Goal: Communication & Community: Answer question/provide support

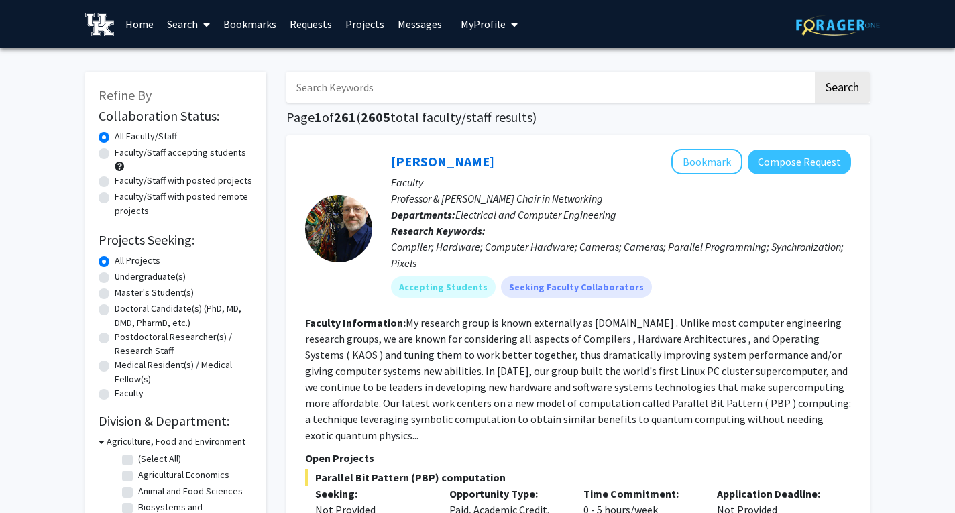
click at [260, 25] on link "Bookmarks" at bounding box center [250, 24] width 66 height 47
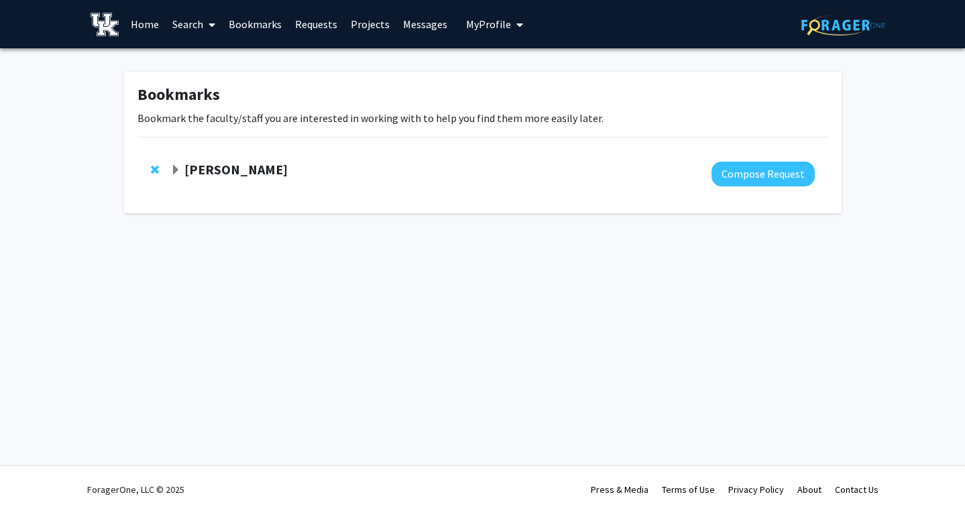
click at [288, 175] on strong "[PERSON_NAME]" at bounding box center [235, 169] width 103 height 17
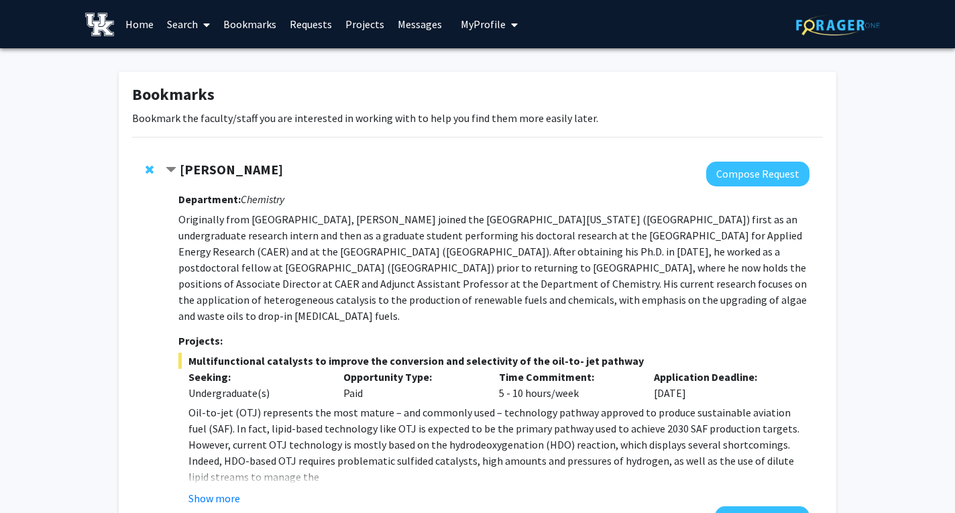
click at [491, 23] on span "My Profile" at bounding box center [483, 23] width 45 height 13
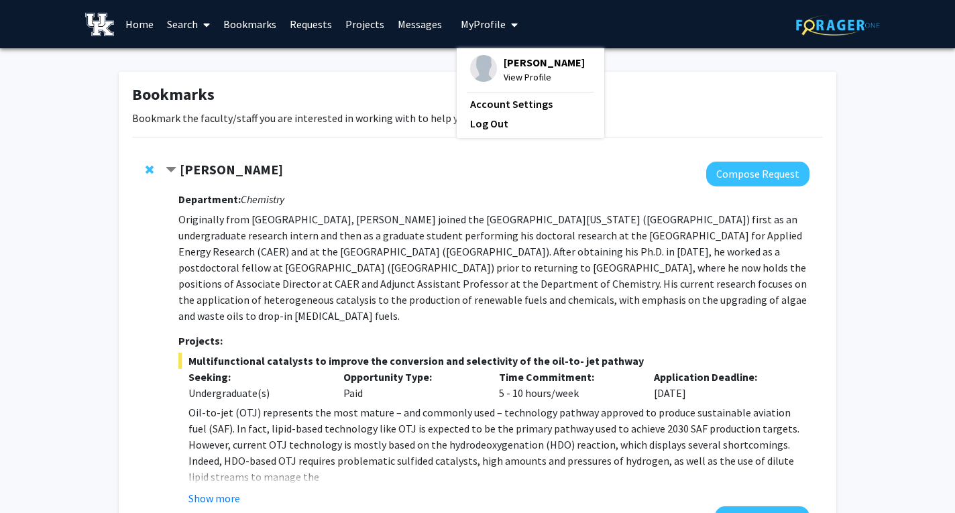
click at [522, 72] on span "View Profile" at bounding box center [543, 77] width 81 height 15
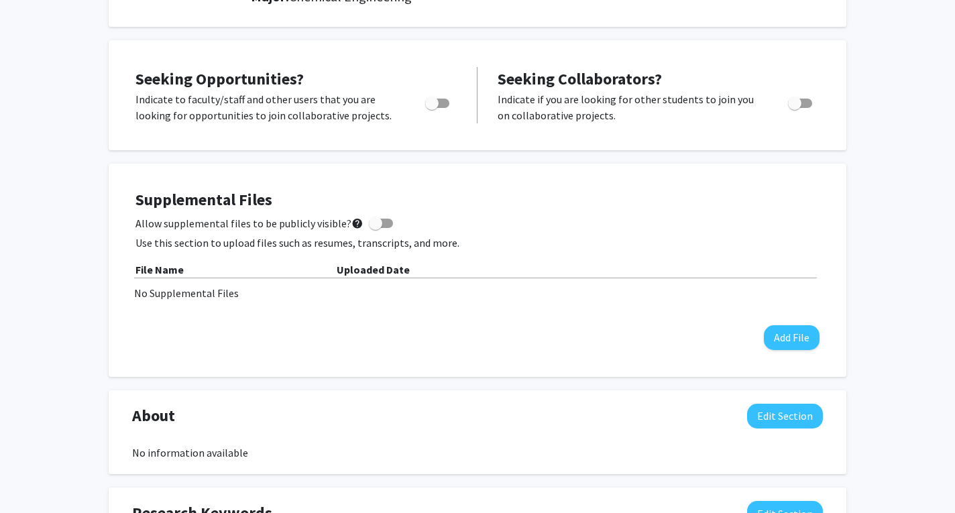
scroll to position [213, 0]
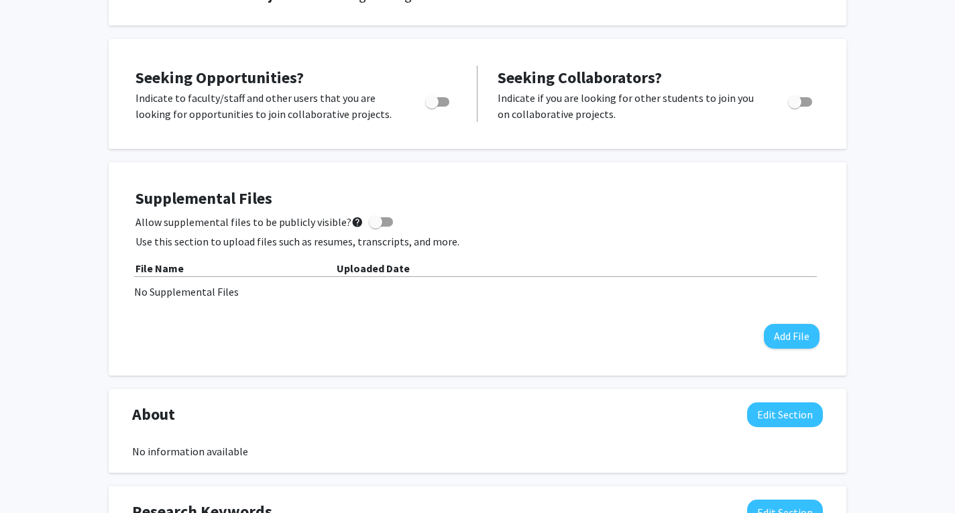
click at [371, 220] on span at bounding box center [375, 221] width 13 height 13
click at [375, 227] on input "Allow supplemental files to be publicly visible? help" at bounding box center [375, 227] width 1 height 1
checkbox input "true"
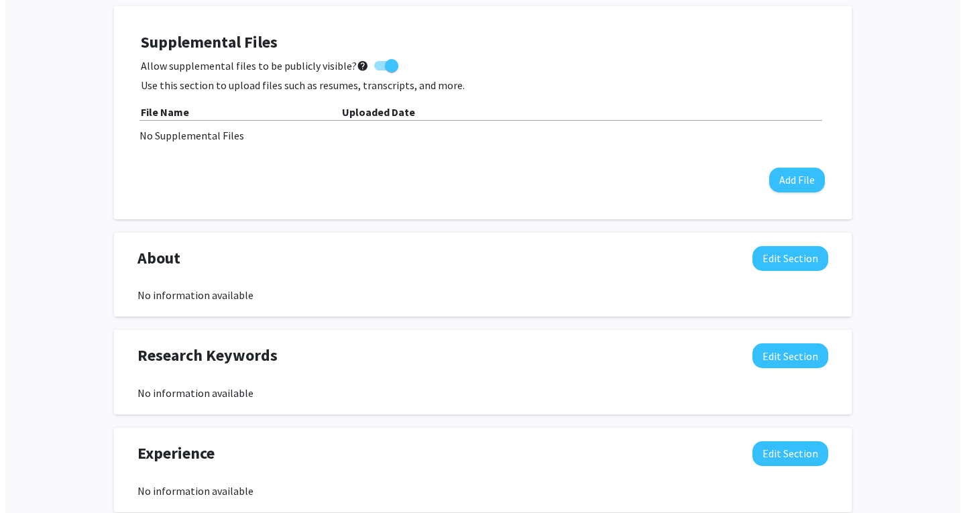
scroll to position [370, 0]
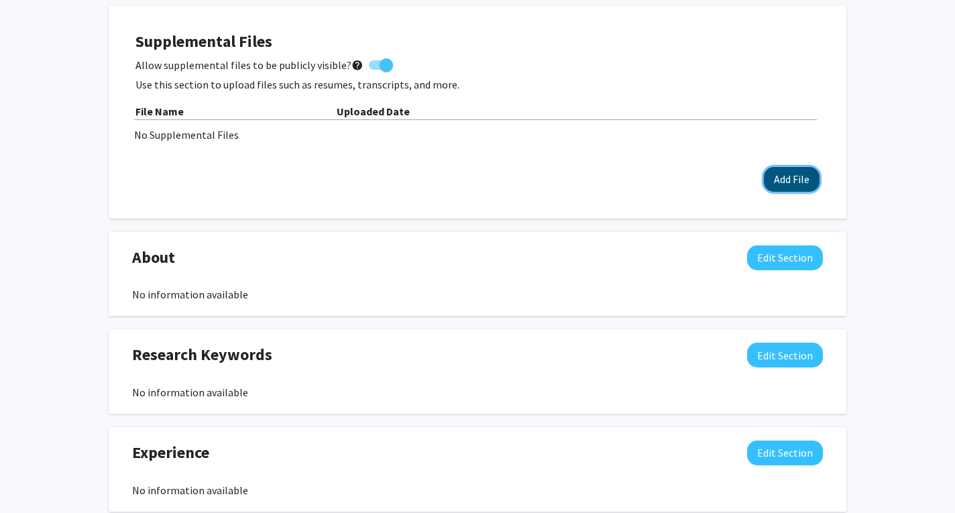
click at [774, 172] on button "Add File" at bounding box center [792, 179] width 56 height 25
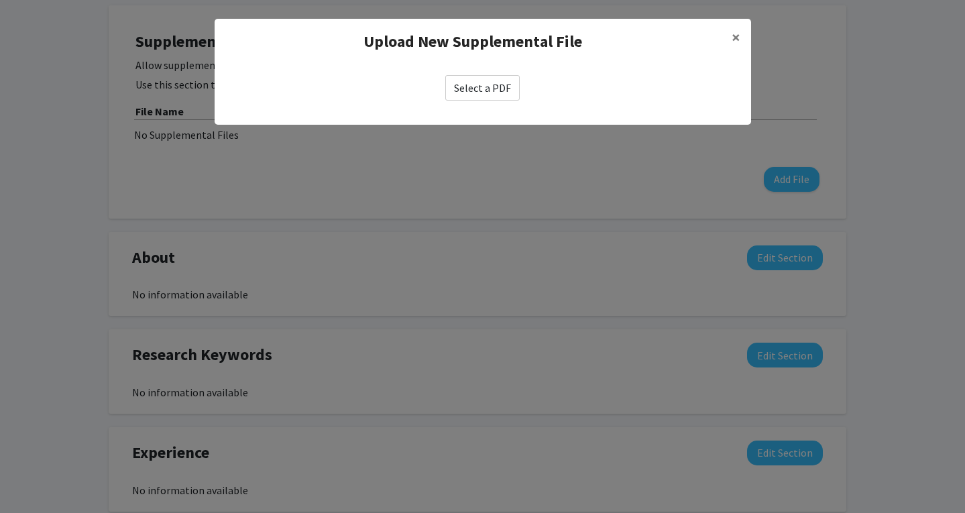
click at [506, 86] on label "Select a PDF" at bounding box center [482, 87] width 74 height 25
click at [0, 0] on input "Select a PDF" at bounding box center [0, 0] width 0 height 0
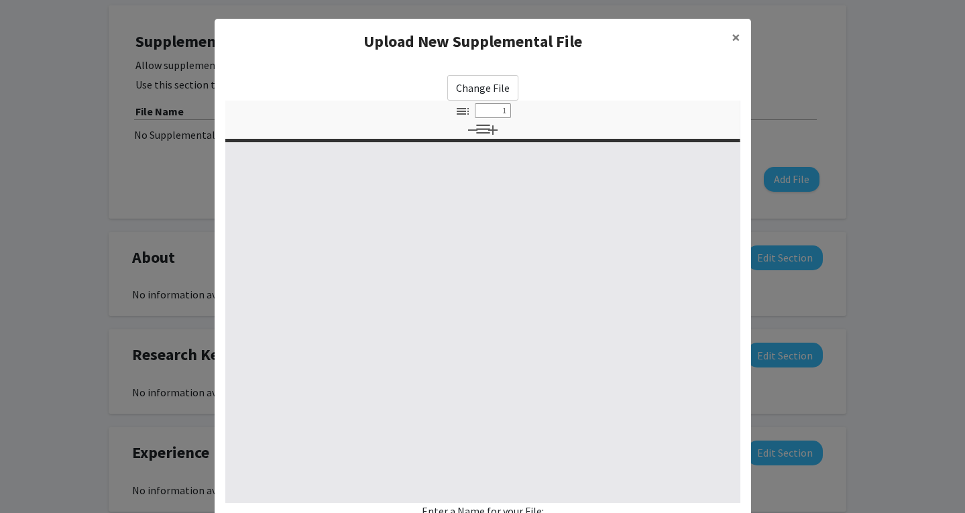
select select "custom"
type input "0"
select select "custom"
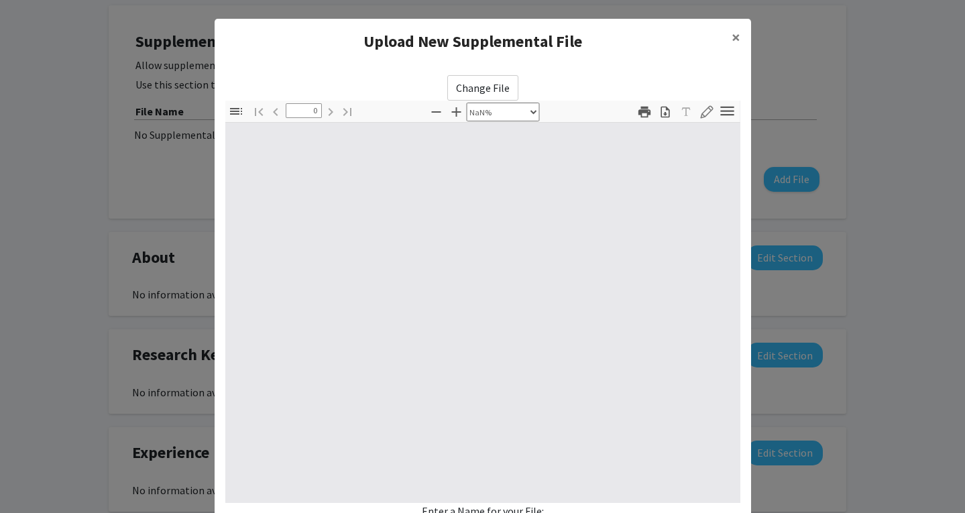
type input "1"
select select "auto"
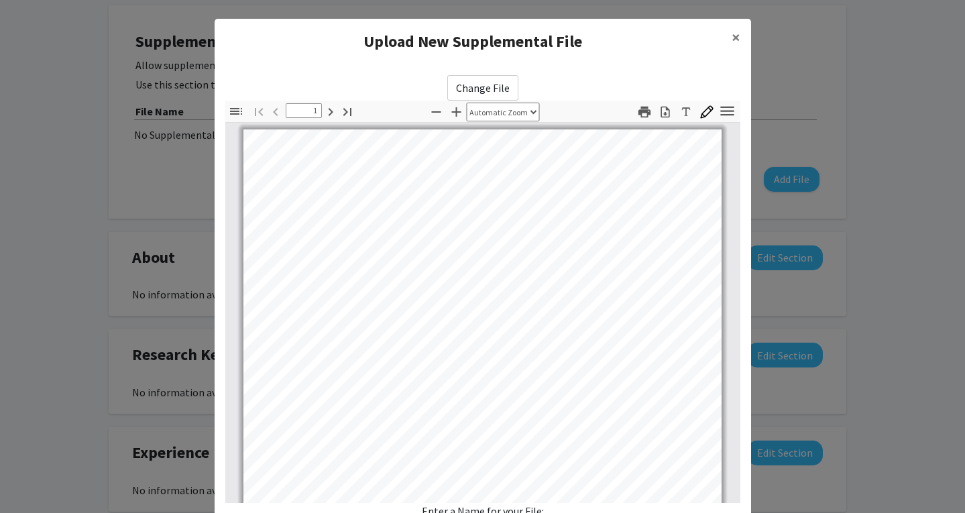
scroll to position [6, 0]
click at [731, 35] on span "×" at bounding box center [735, 37] width 9 height 21
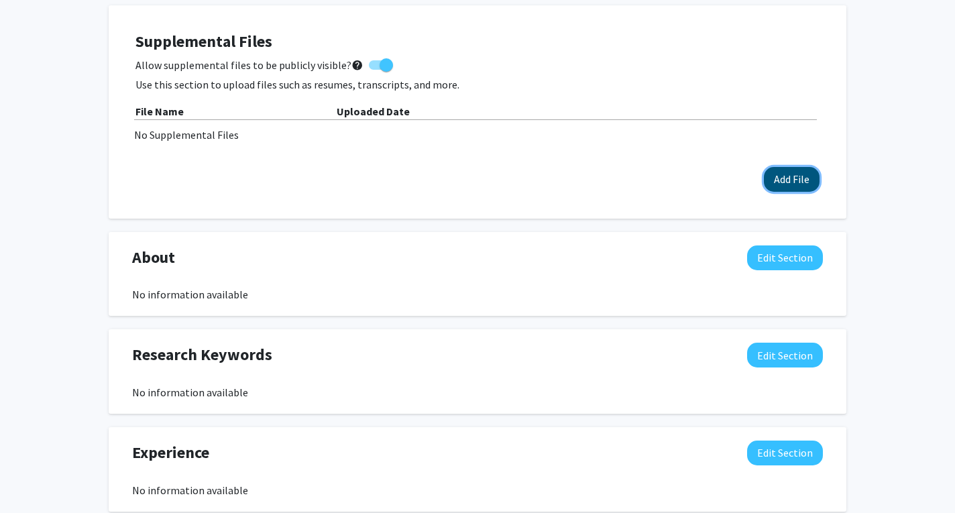
click at [796, 178] on button "Add File" at bounding box center [792, 179] width 56 height 25
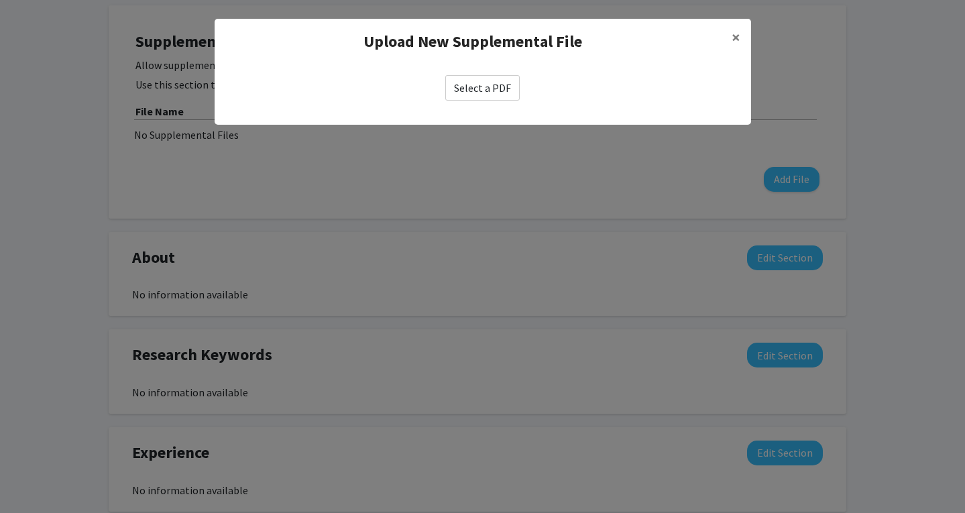
click at [464, 79] on label "Select a PDF" at bounding box center [482, 87] width 74 height 25
click at [0, 0] on input "Select a PDF" at bounding box center [0, 0] width 0 height 0
select select "custom"
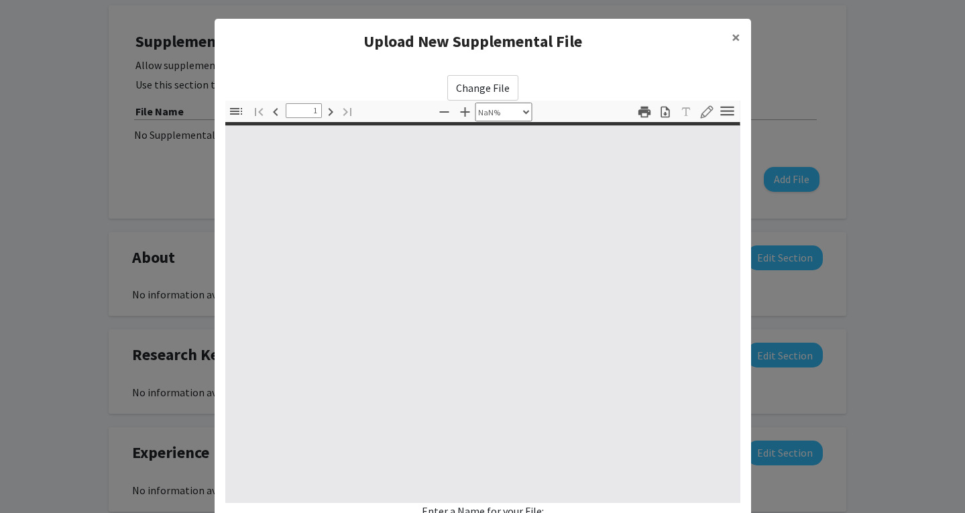
type input "0"
select select "custom"
type input "1"
select select "auto"
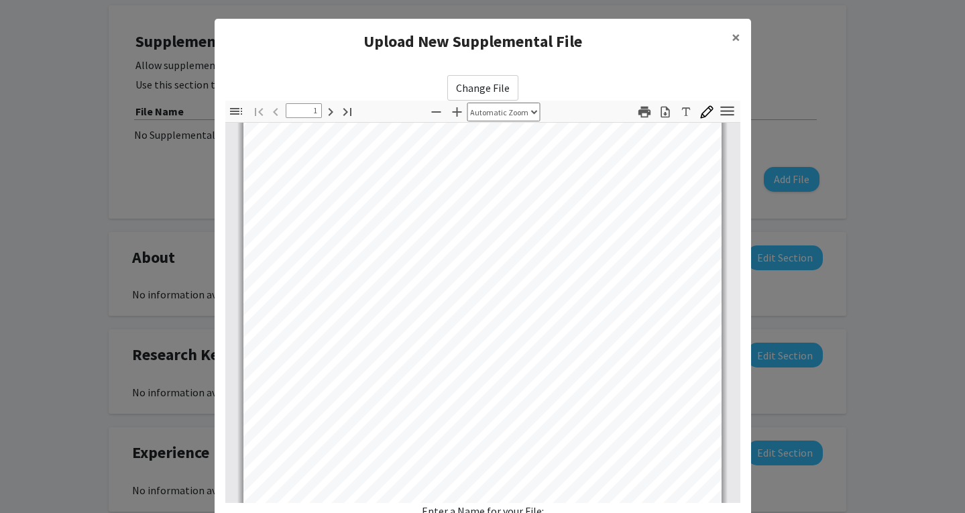
scroll to position [111, 0]
click at [236, 120] on pdf-toggle-sidebar "Toggle Sidebar" at bounding box center [238, 112] width 20 height 22
click at [231, 111] on icon "button" at bounding box center [236, 111] width 12 height 7
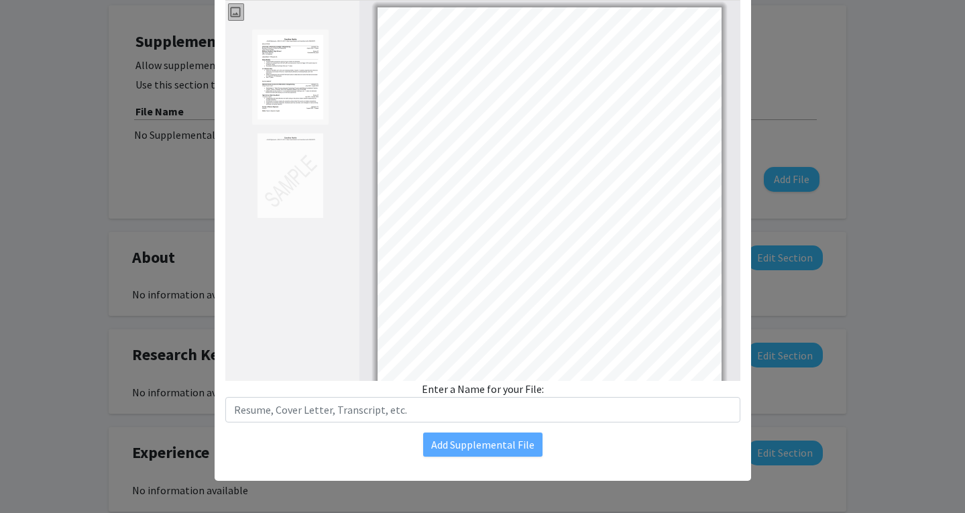
scroll to position [0, 0]
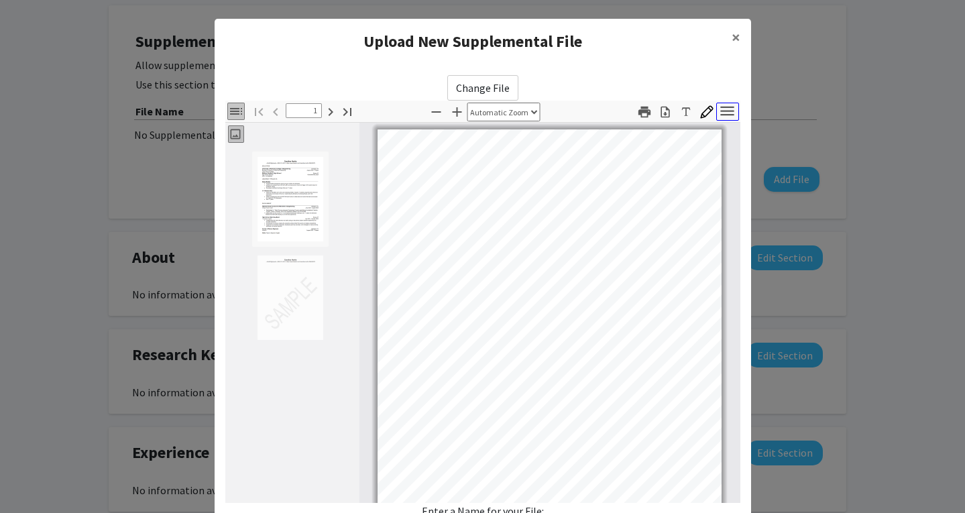
click at [718, 105] on icon "button" at bounding box center [727, 111] width 18 height 18
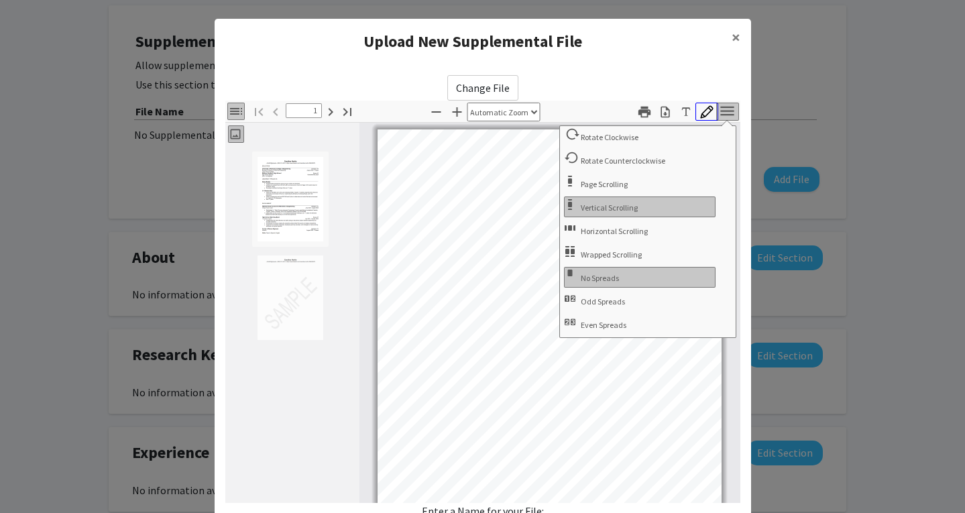
click at [700, 105] on icon "button" at bounding box center [706, 111] width 13 height 13
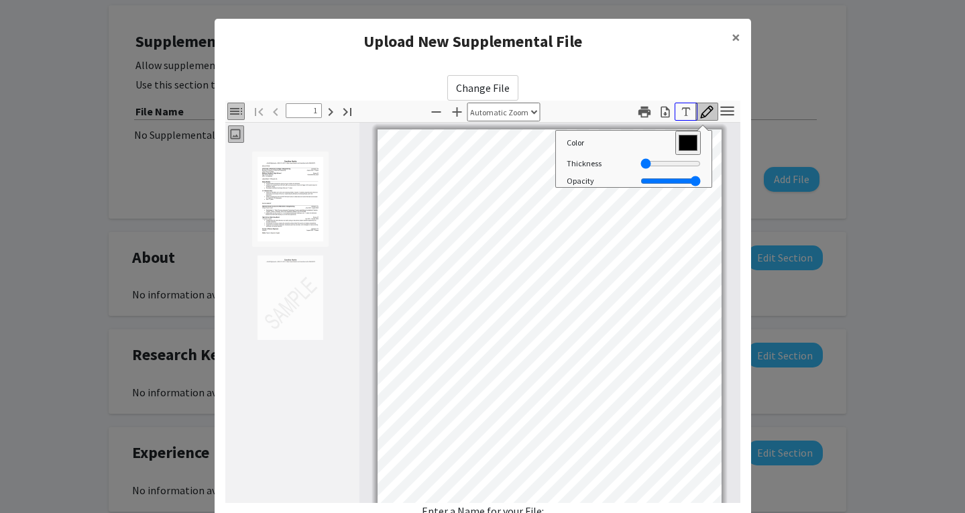
click at [681, 108] on icon "button" at bounding box center [685, 111] width 9 height 9
click at [591, 111] on div "Toggle Sidebar Find Go to First Page Previous 1 of 2 Next Go to Last Page Zoom …" at bounding box center [482, 111] width 515 height 21
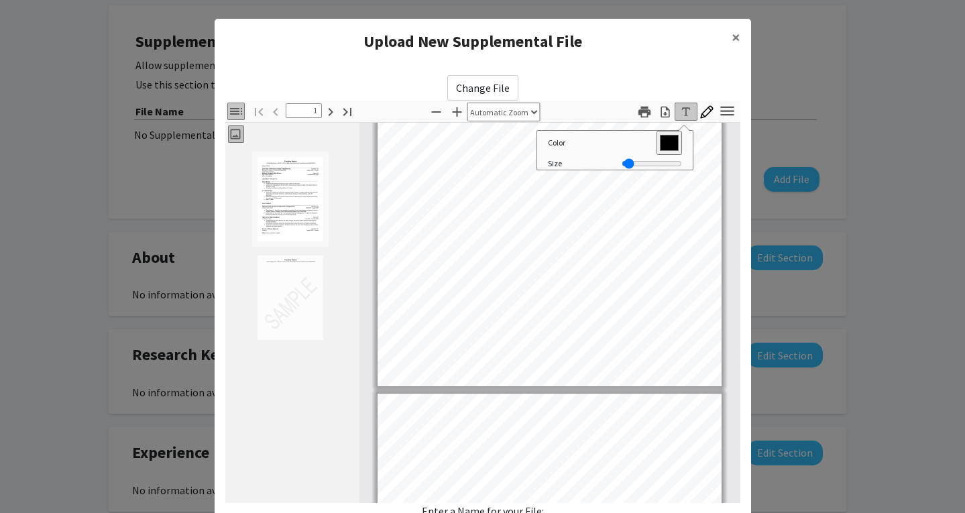
type input "2"
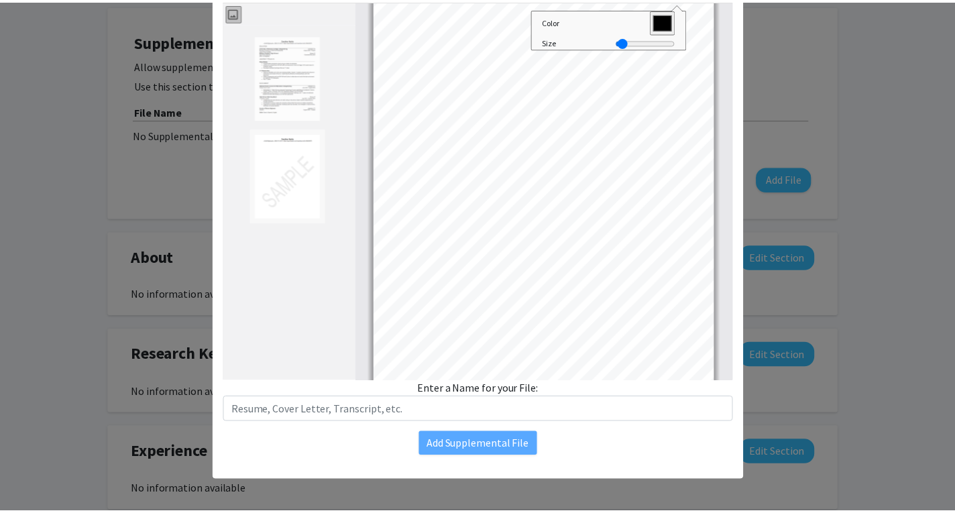
scroll to position [530, 0]
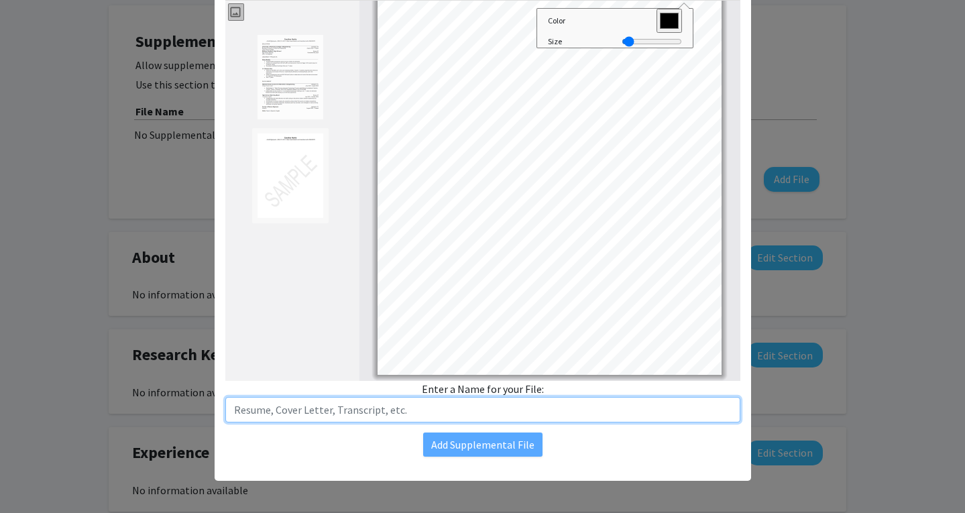
click at [434, 410] on input "text" at bounding box center [482, 409] width 515 height 25
type input "Resume"
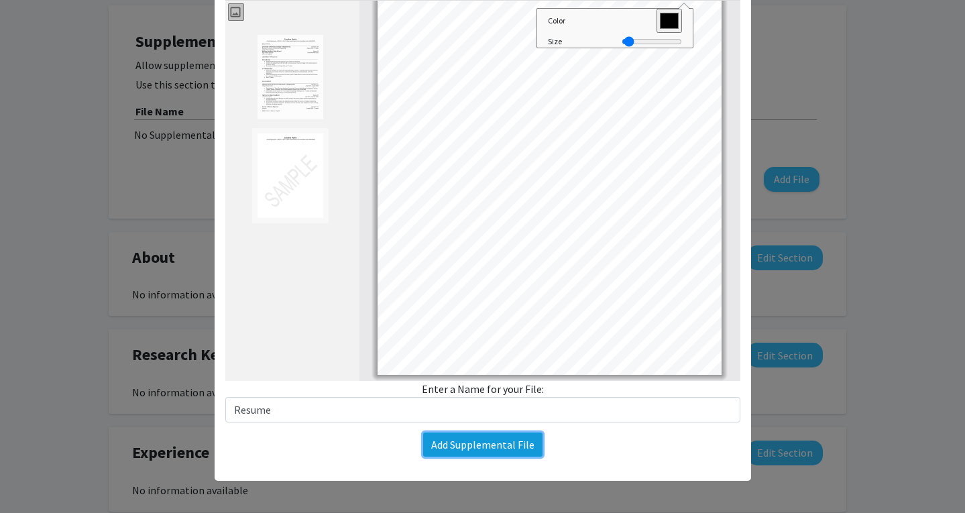
click at [488, 437] on button "Add Supplemental File" at bounding box center [482, 444] width 119 height 24
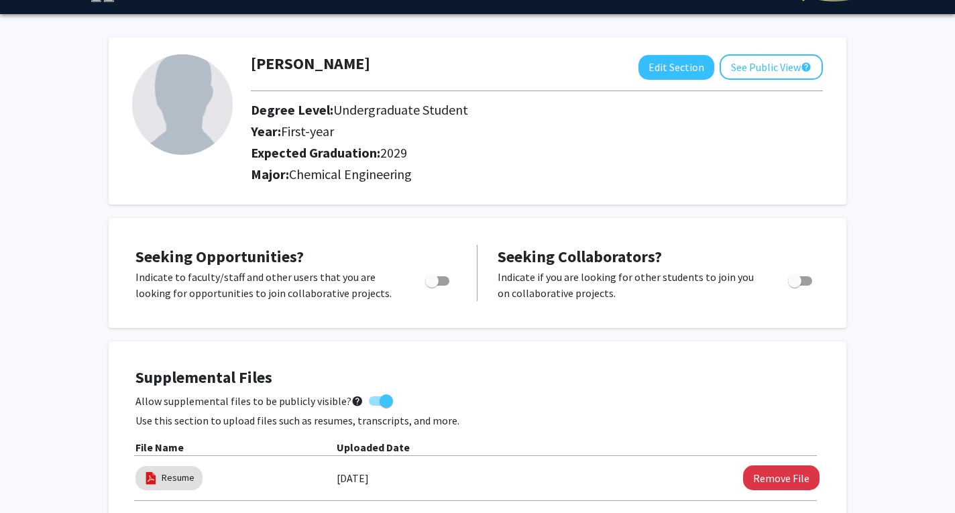
scroll to position [32, 0]
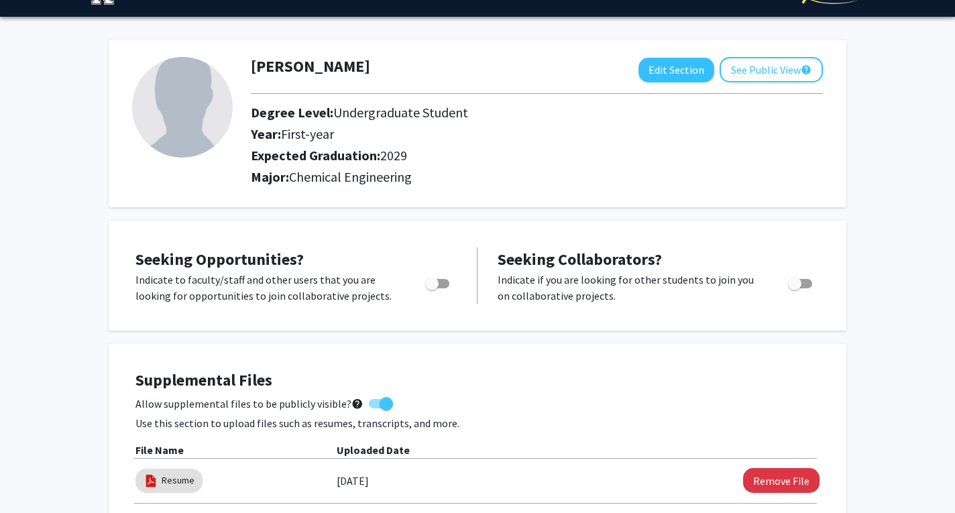
click at [444, 281] on span "Toggle" at bounding box center [437, 283] width 24 height 9
click at [432, 288] on input "Are you actively seeking opportunities?" at bounding box center [431, 288] width 1 height 1
checkbox input "true"
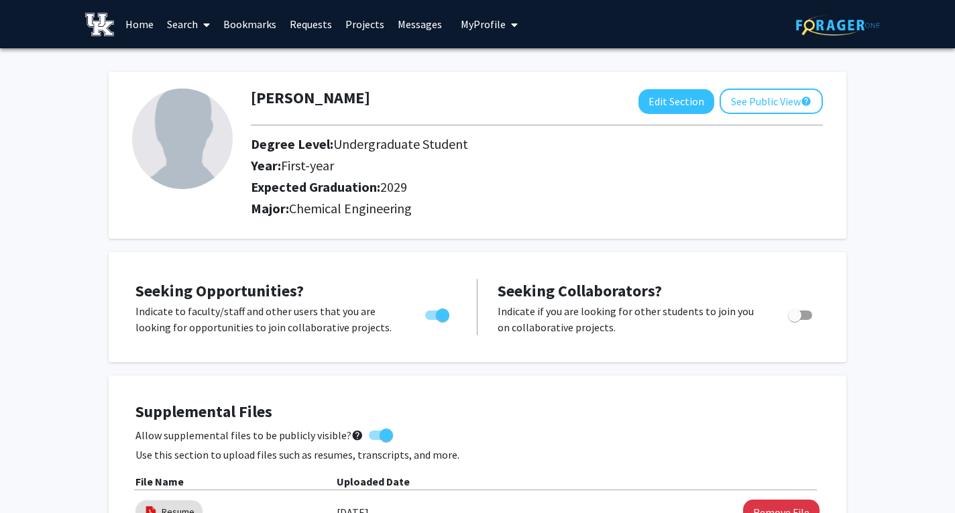
click at [180, 119] on img at bounding box center [182, 138] width 101 height 101
click at [271, 23] on link "Bookmarks" at bounding box center [250, 24] width 66 height 47
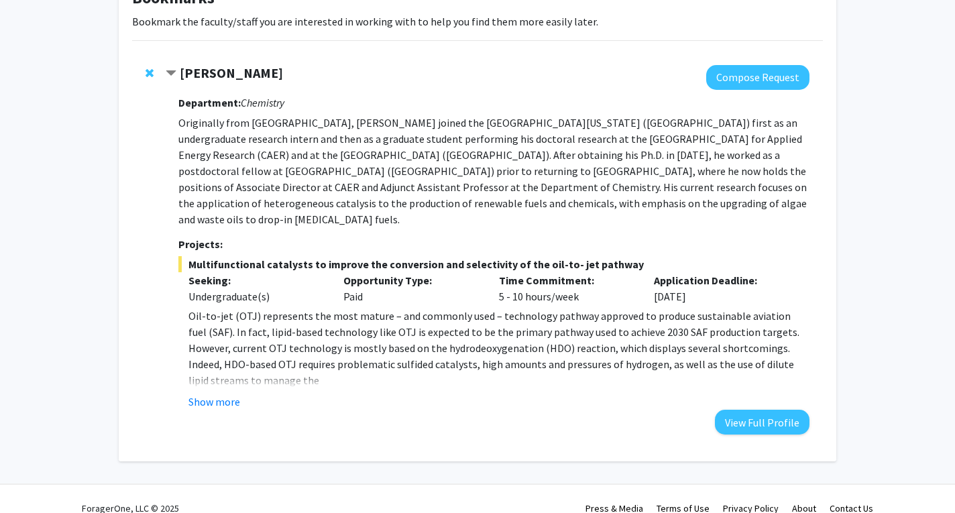
scroll to position [99, 0]
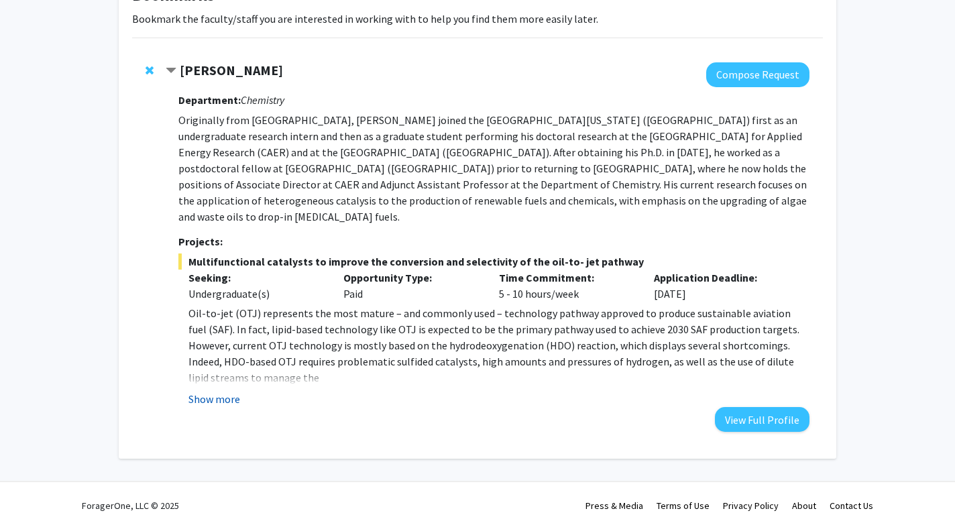
click at [207, 391] on button "Show more" at bounding box center [214, 399] width 52 height 16
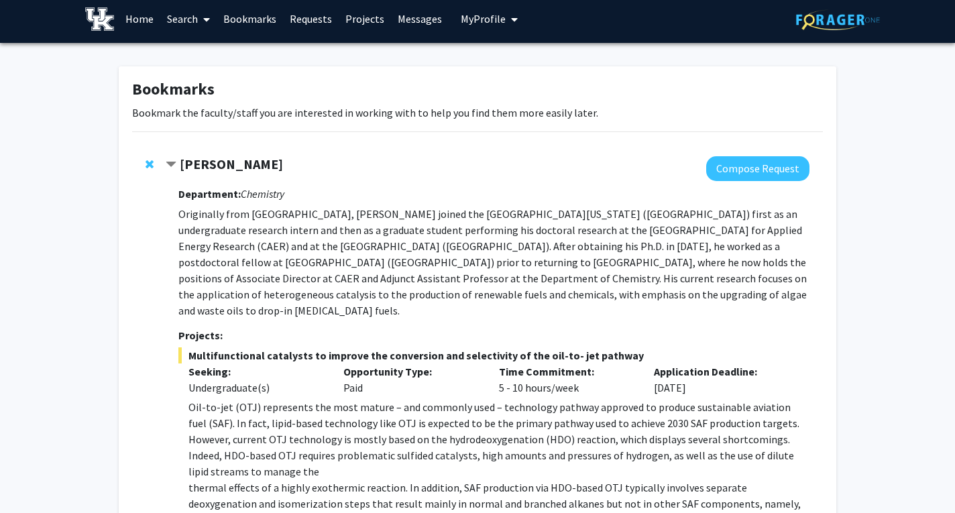
scroll to position [5, 0]
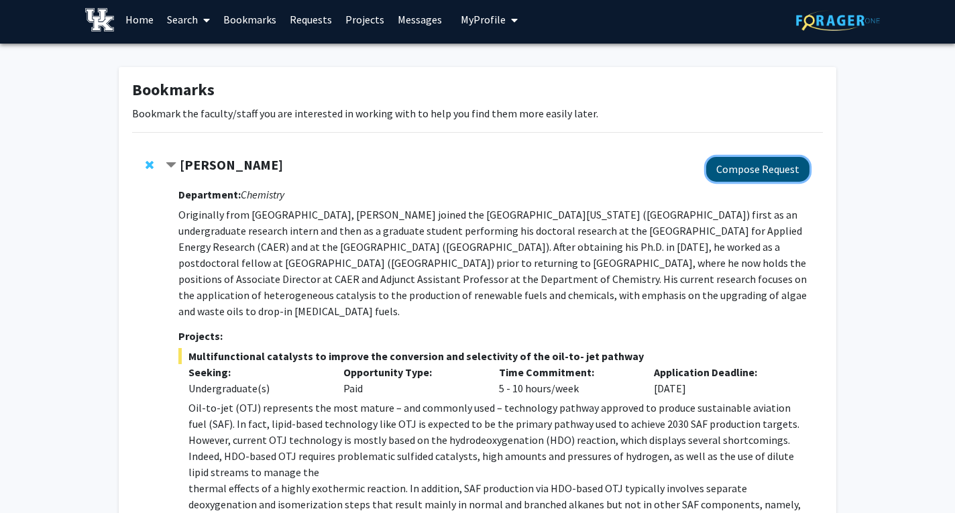
click at [753, 170] on button "Compose Request" at bounding box center [757, 169] width 103 height 25
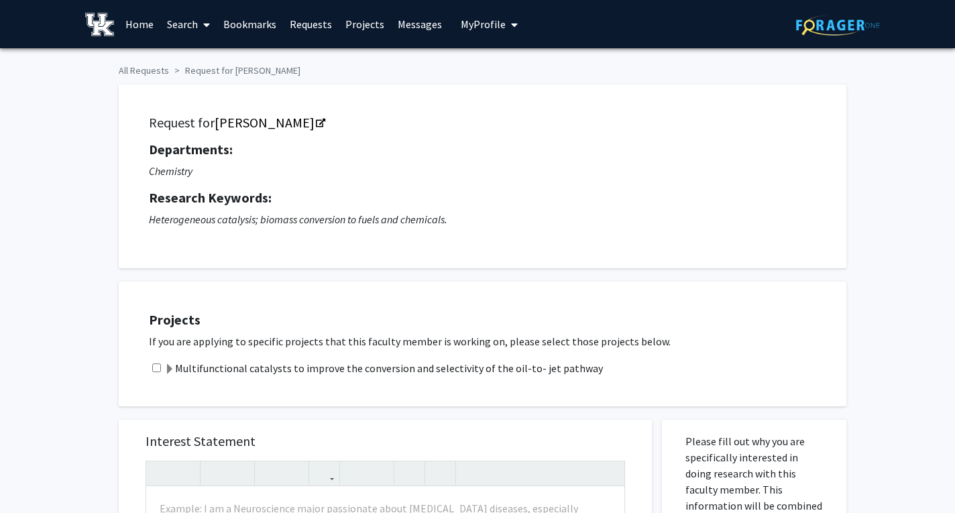
click at [300, 366] on label "Multifunctional catalysts to improve the conversion and selectivity of the oil-…" at bounding box center [383, 368] width 438 height 16
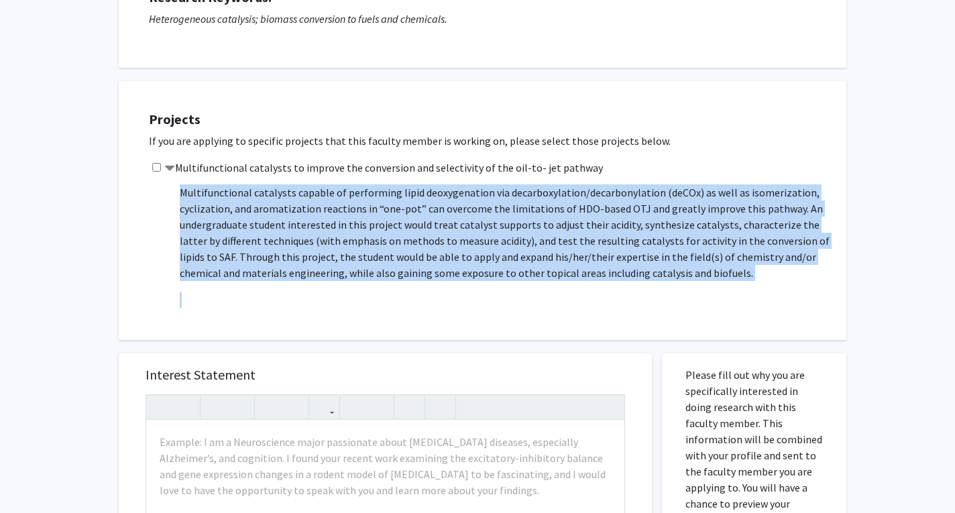
scroll to position [145, 0]
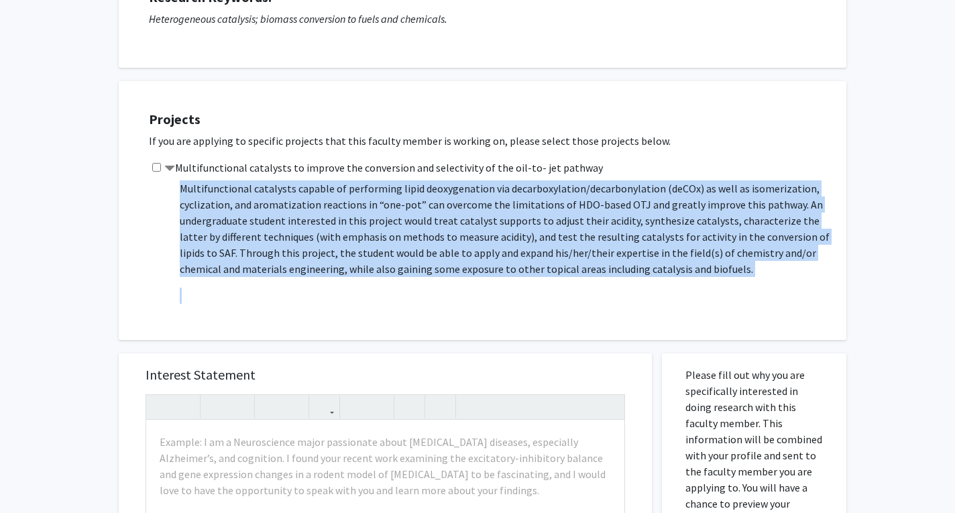
drag, startPoint x: 180, startPoint y: 196, endPoint x: 788, endPoint y: 282, distance: 614.0
click at [788, 282] on span "Oil-to-jet (OTJ) represents the most mature – and commonly used – technology pa…" at bounding box center [506, 220] width 653 height 349
copy span "Lor-ip-dol (SIT) ametconsec adi elit seddoe – tem incididu utla – etdolorema al…"
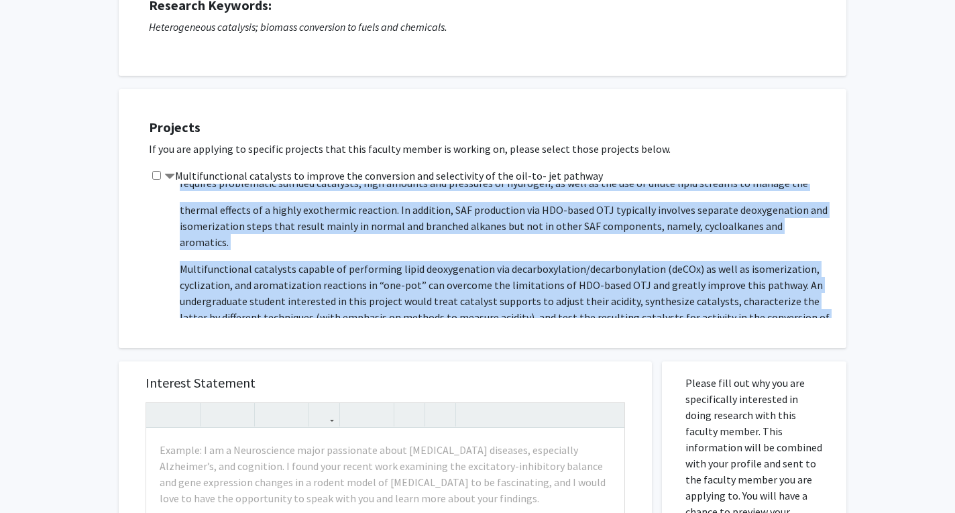
scroll to position [74, 0]
copy span "Lor-ip-dol (SIT) ametconsec adi elit seddoe – tem incididu utla – etdolorema al…"
click at [470, 212] on p "thermal effects of a highly exothermic reaction. In addition, SAF production vi…" at bounding box center [506, 225] width 653 height 48
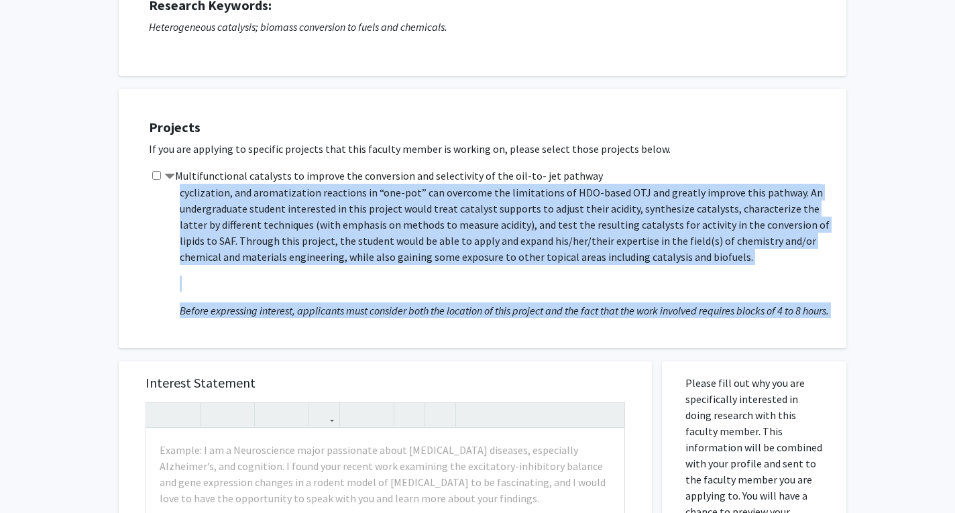
scroll to position [178, 0]
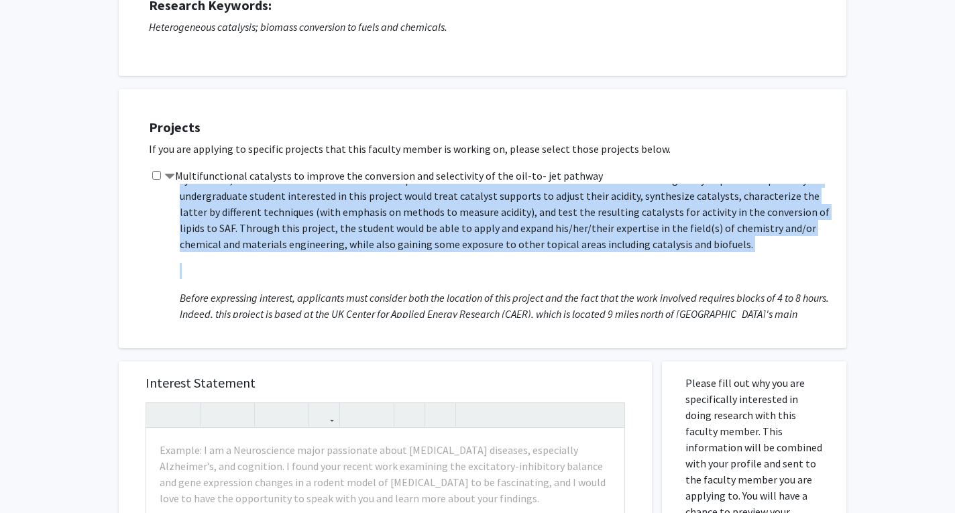
drag, startPoint x: 180, startPoint y: 206, endPoint x: 800, endPoint y: 265, distance: 622.9
click at [800, 265] on span "Oil-to-jet (OTJ) represents the most mature – and commonly used – technology pa…" at bounding box center [506, 195] width 653 height 349
copy span "Lor-ip-dol (SIT) ametconsec adi elit seddoe – tem incididu utla – etdolorema al…"
click at [434, 243] on span "Oil-to-jet (OTJ) represents the most mature – and commonly used – technology pa…" at bounding box center [506, 195] width 653 height 349
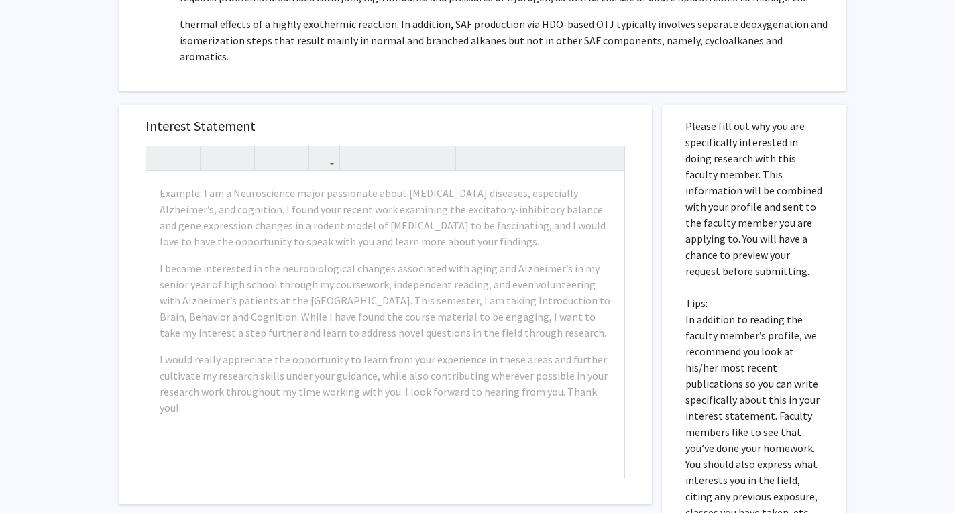
scroll to position [455, 0]
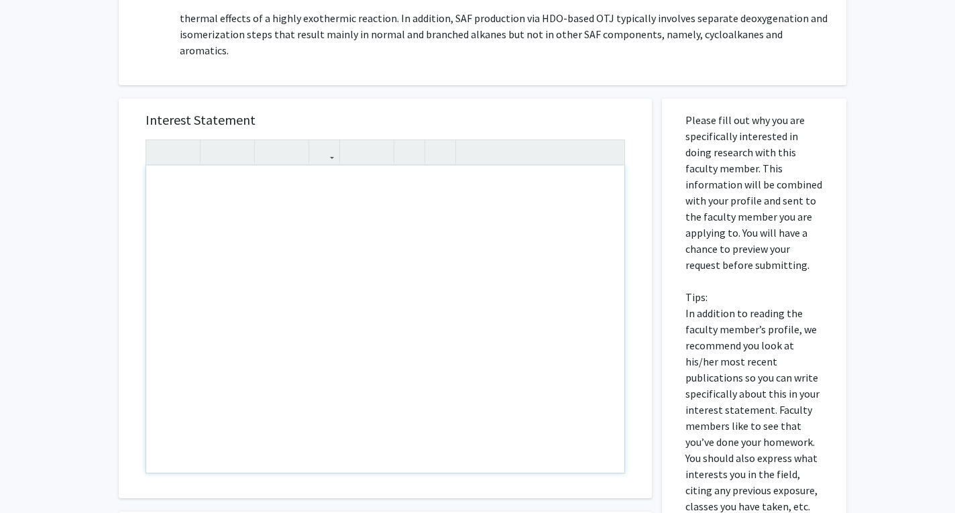
paste div "Note to users with screen readers: Please press Alt+0 or Option+0 to deactivate…"
type textarea "<p>I am writing to express my interest in the Research Assistant position suppo…"
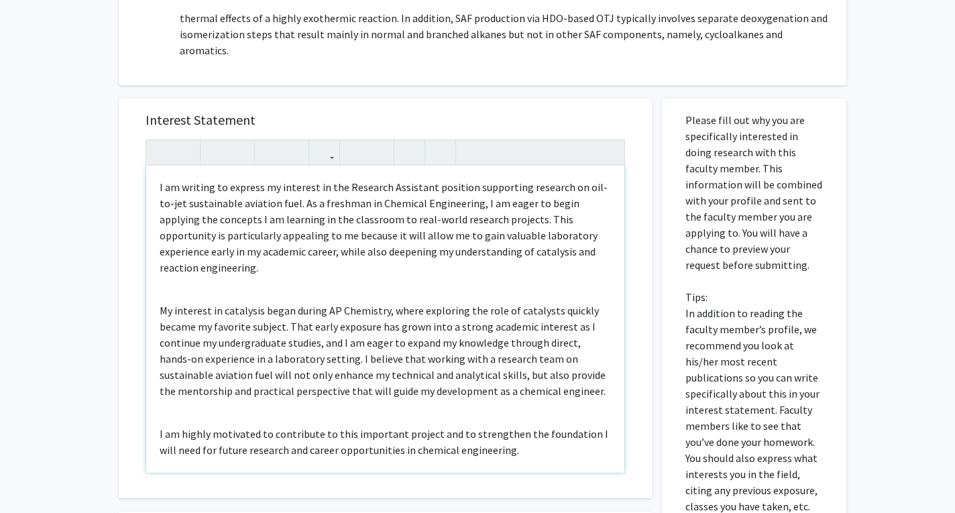
scroll to position [9, 0]
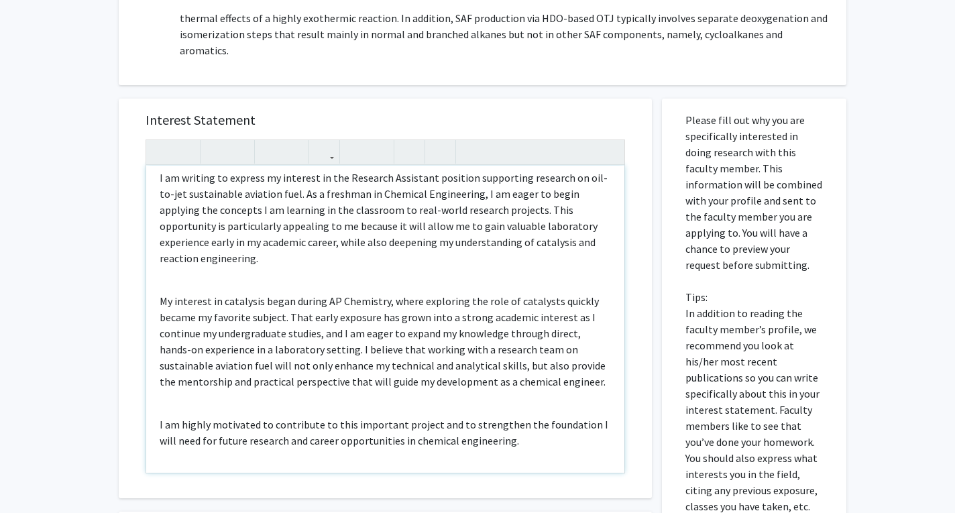
click at [162, 301] on p "My interest in catalysis began during AP Chemistry, where exploring the role of…" at bounding box center [385, 341] width 451 height 97
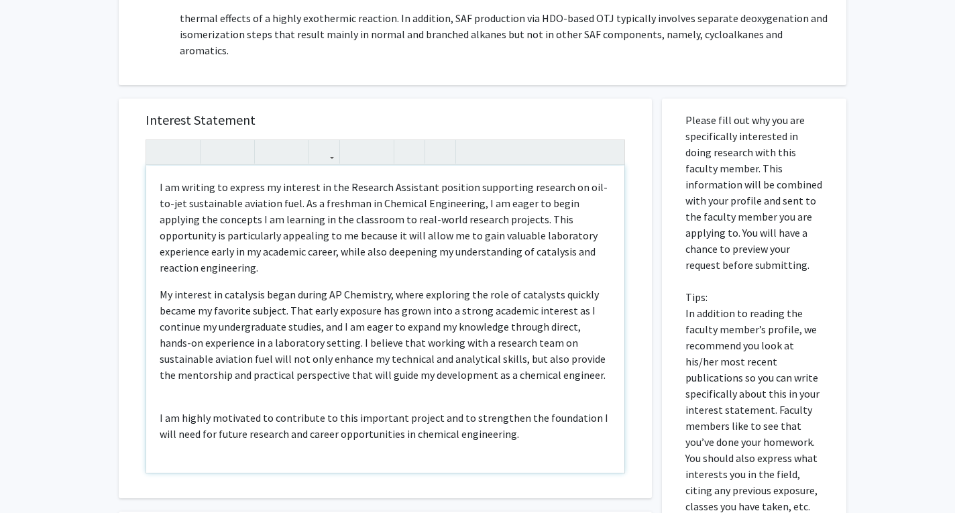
scroll to position [0, 0]
click at [157, 401] on div "I am writing to express my interest in the Research Assistant position supporti…" at bounding box center [385, 319] width 478 height 307
type textarea "<p>I am writing to express my interest in the Research Assistant position suppo…"
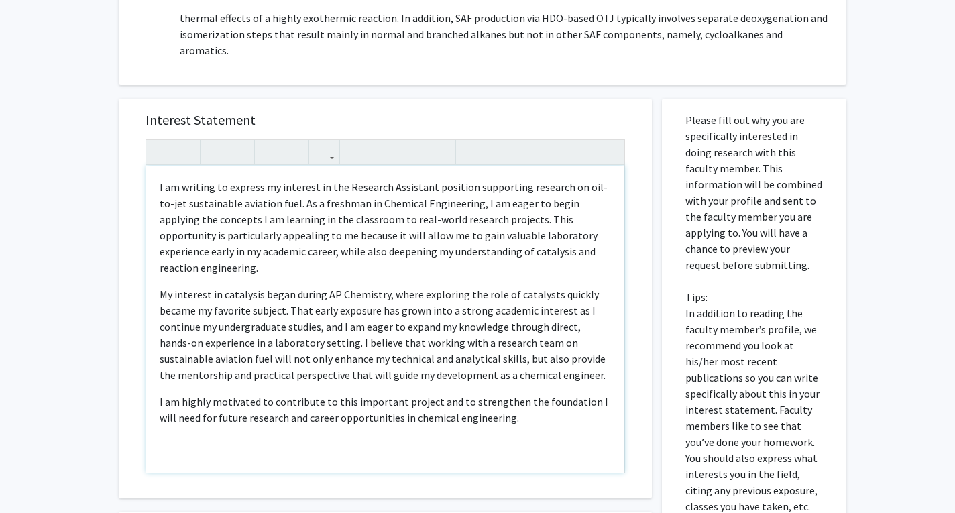
click at [552, 398] on p "I am highly motivated to contribute to this important project and to strengthen…" at bounding box center [385, 409] width 451 height 32
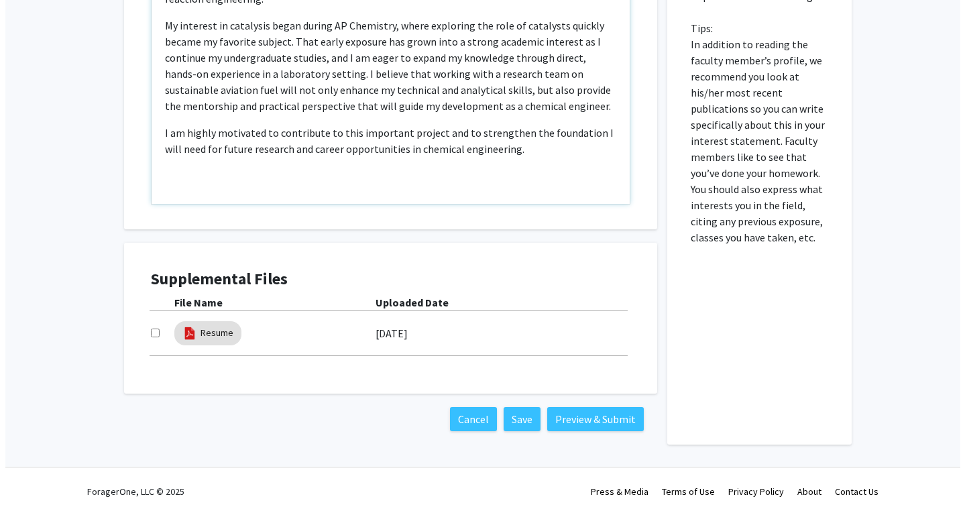
scroll to position [726, 0]
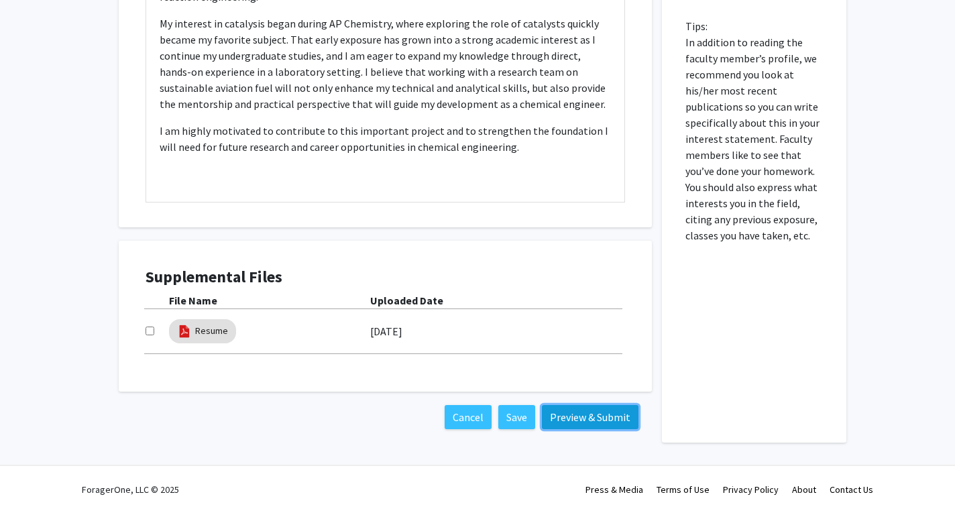
click at [601, 412] on button "Preview & Submit" at bounding box center [590, 417] width 97 height 24
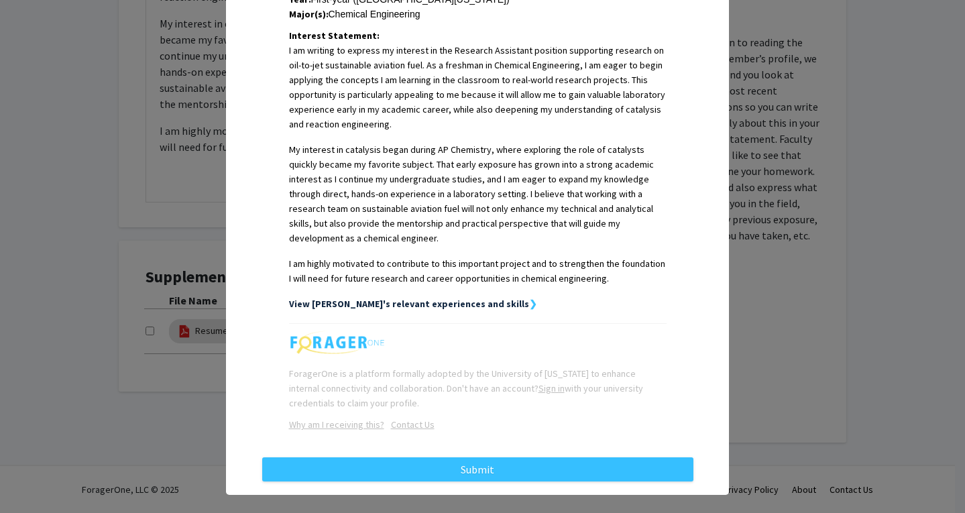
scroll to position [341, 0]
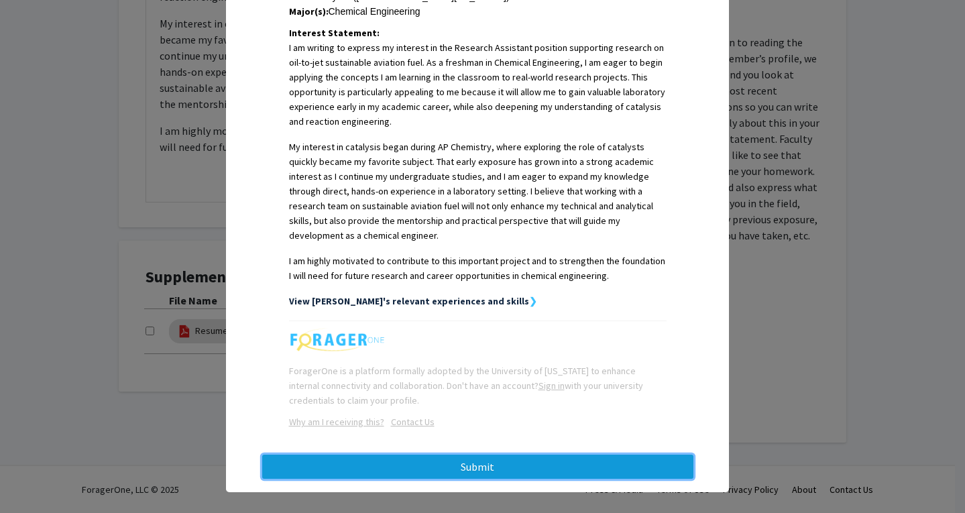
click at [485, 454] on button "Submit" at bounding box center [477, 466] width 431 height 24
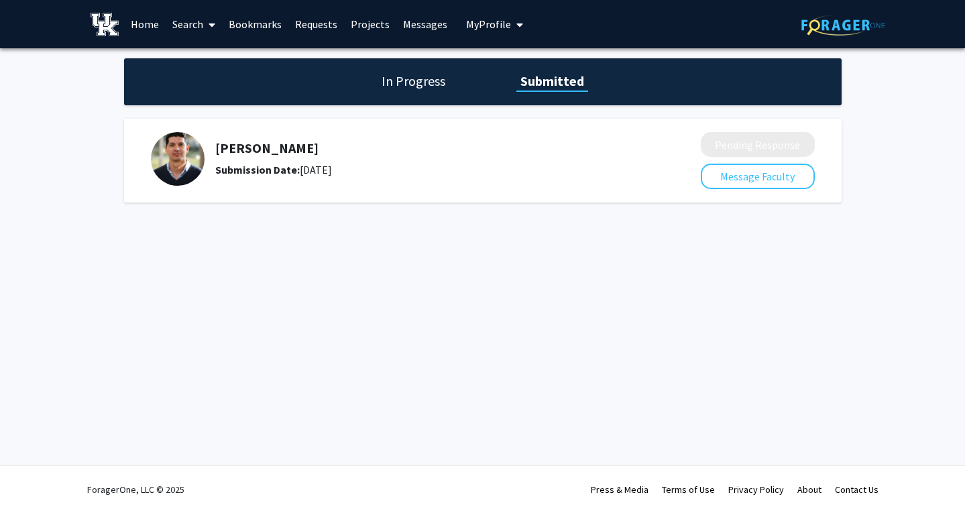
click at [212, 23] on icon at bounding box center [211, 24] width 7 height 11
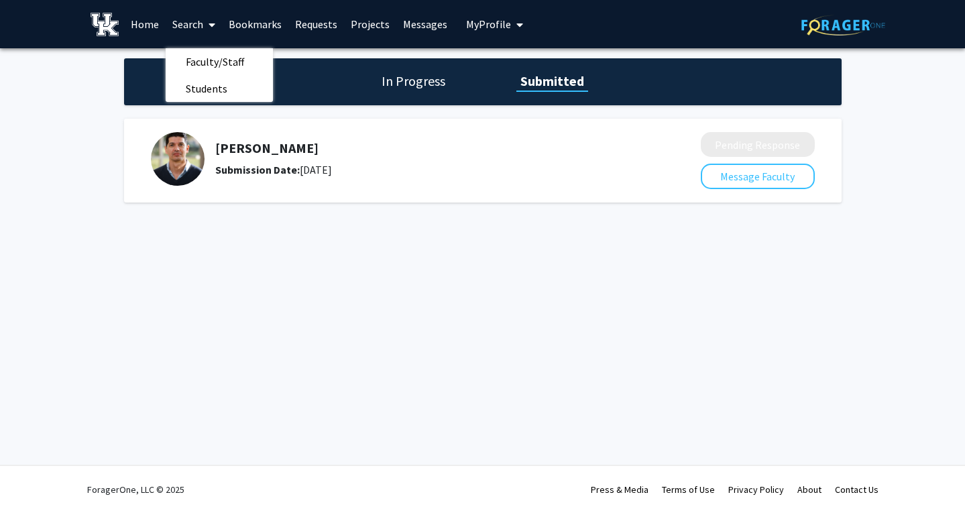
click at [212, 23] on icon at bounding box center [211, 24] width 7 height 11
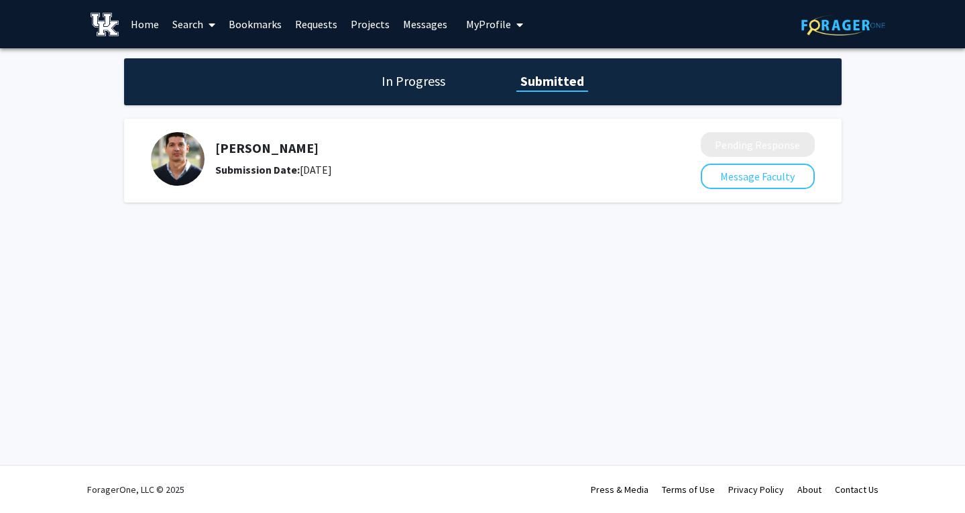
click at [206, 23] on span at bounding box center [209, 24] width 12 height 47
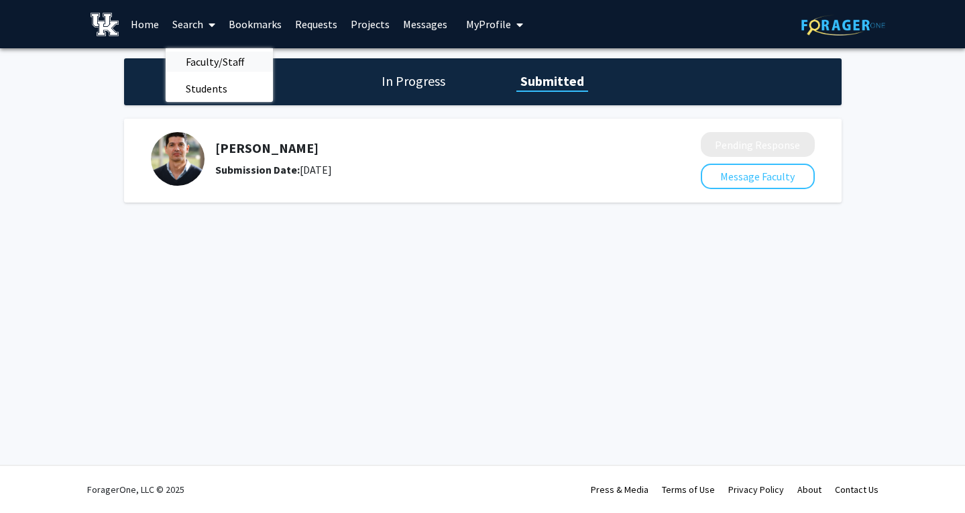
click at [210, 62] on span "Faculty/Staff" at bounding box center [215, 61] width 99 height 27
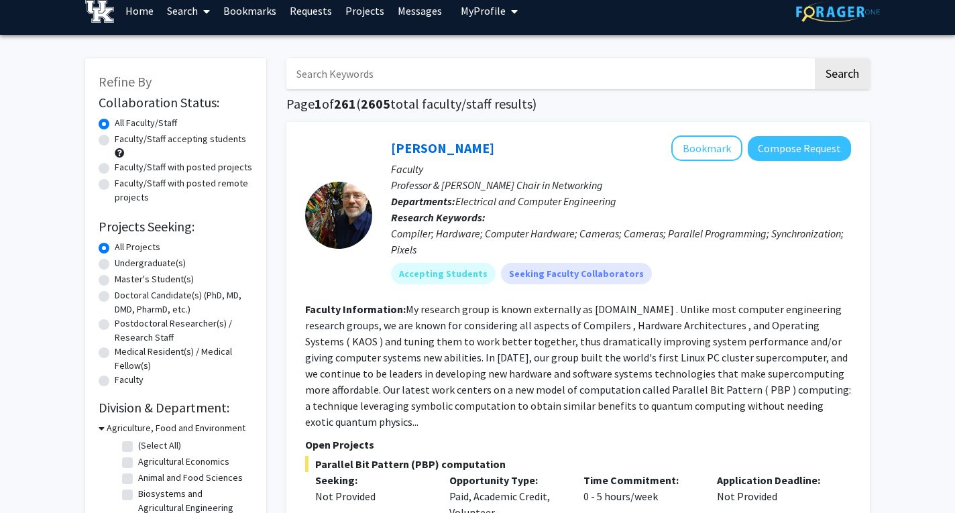
scroll to position [19, 0]
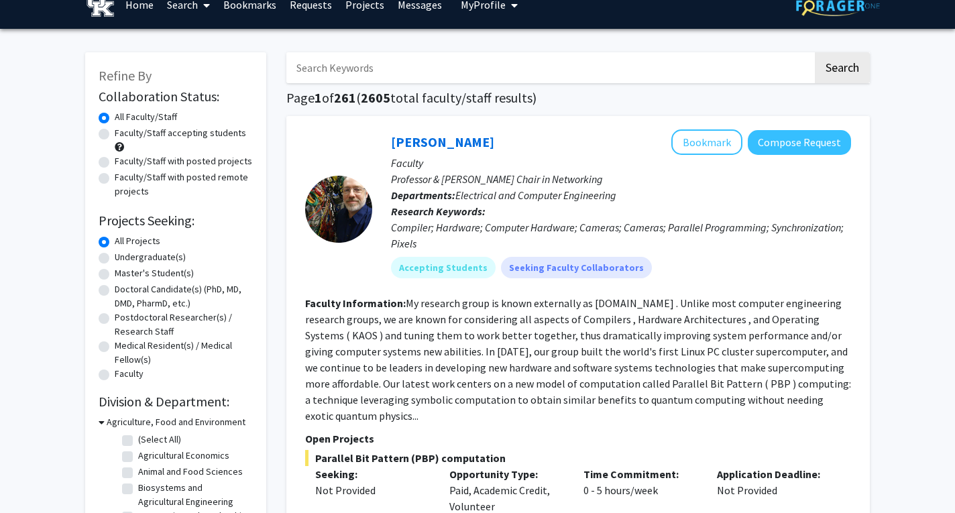
click at [115, 255] on label "Undergraduate(s)" at bounding box center [150, 257] width 71 height 14
click at [115, 255] on input "Undergraduate(s)" at bounding box center [119, 254] width 9 height 9
radio input "true"
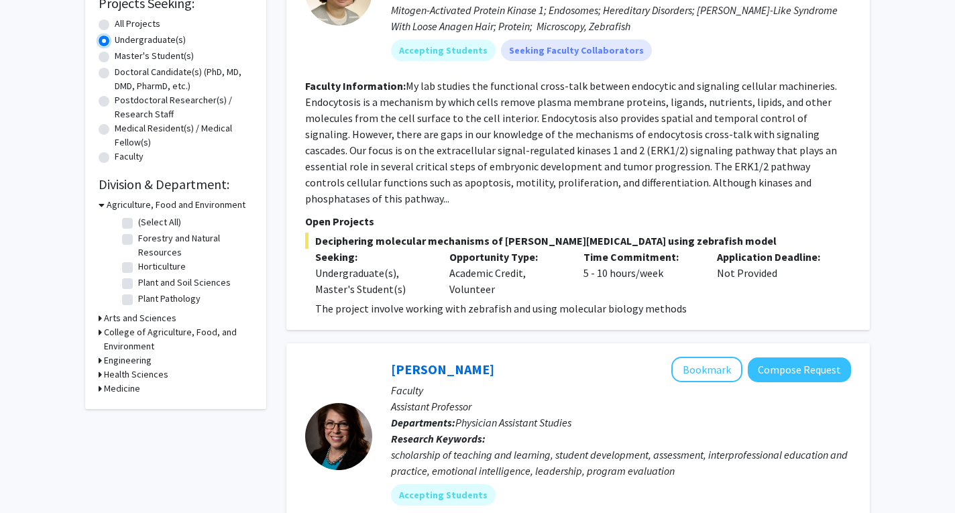
scroll to position [226, 0]
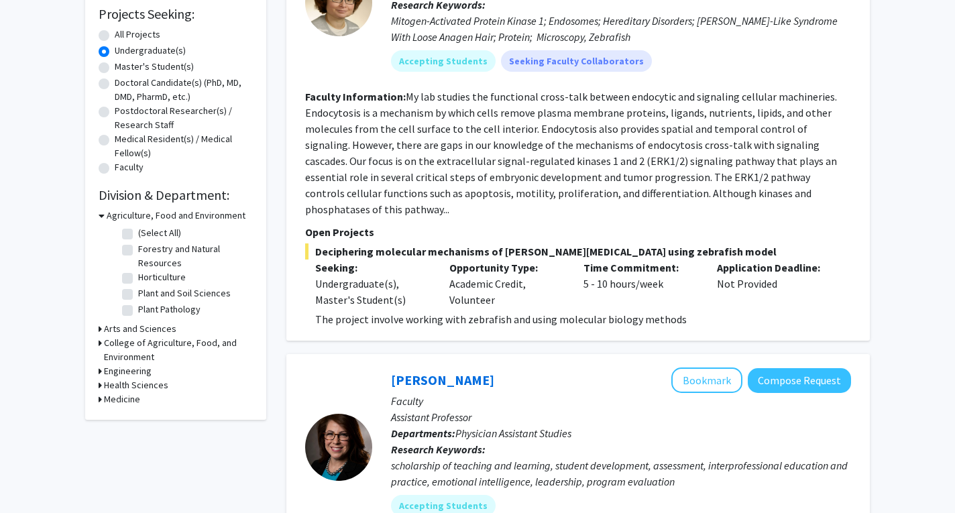
click at [142, 368] on h3 "Engineering" at bounding box center [128, 371] width 48 height 14
click at [141, 371] on h3 "Engineering" at bounding box center [131, 371] width 48 height 14
click at [143, 385] on h3 "Health Sciences" at bounding box center [136, 385] width 64 height 14
click at [143, 385] on h3 "Health Sciences" at bounding box center [139, 385] width 64 height 14
click at [127, 393] on h3 "Medicine" at bounding box center [122, 399] width 36 height 14
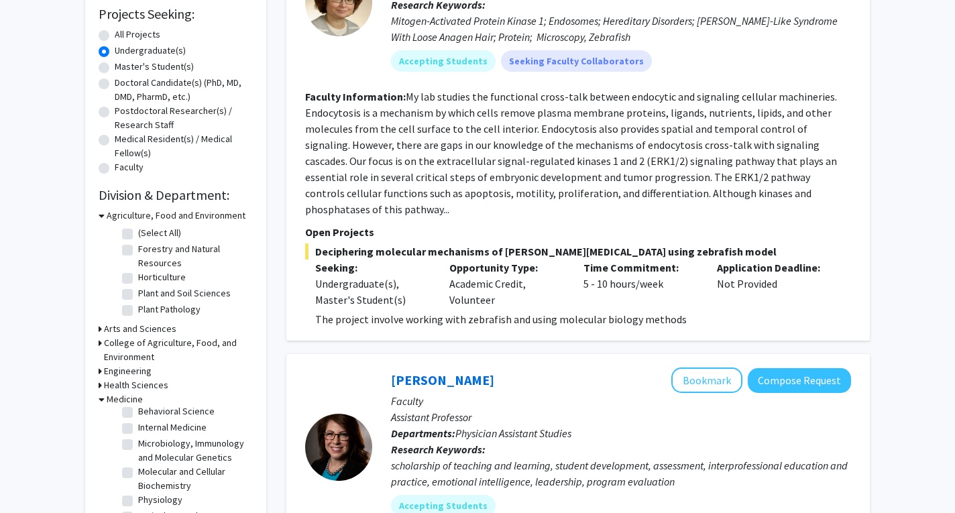
scroll to position [35, 0]
click at [126, 489] on fg-checkbox "Molecular and Cellular Biochemistry Molecular and Cellular Biochemistry" at bounding box center [185, 479] width 127 height 28
click at [126, 481] on fg-checkbox "Molecular and Cellular Biochemistry Molecular and Cellular Biochemistry" at bounding box center [185, 479] width 127 height 28
click at [138, 475] on label "Molecular and Cellular Biochemistry" at bounding box center [193, 479] width 111 height 28
click at [138, 473] on input "Molecular and Cellular Biochemistry" at bounding box center [142, 469] width 9 height 9
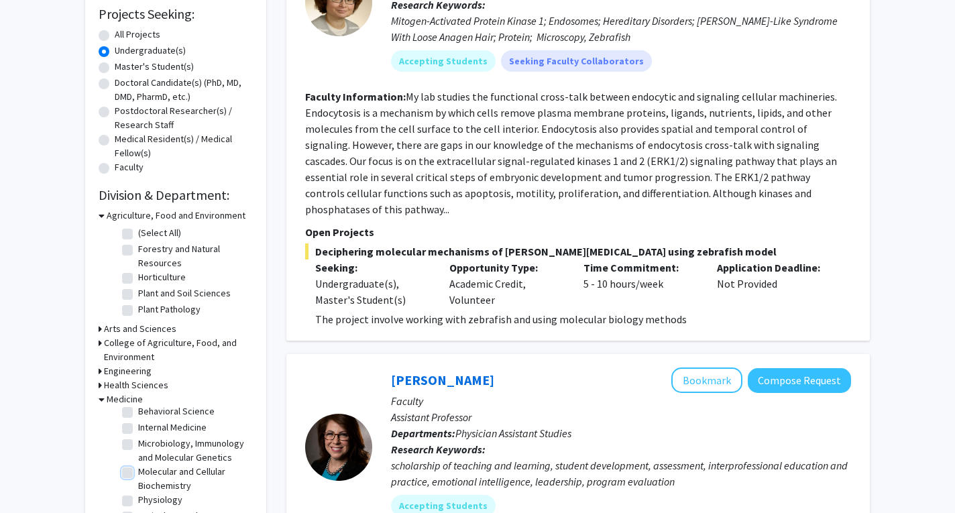
checkbox input "true"
